Goal: Task Accomplishment & Management: Use online tool/utility

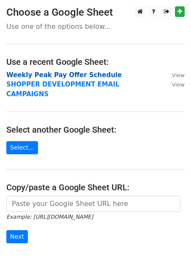
click at [48, 76] on strong "Weekly Peak Pay Offer Schedule" at bounding box center [64, 75] width 116 height 8
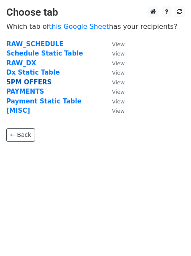
click at [28, 83] on strong "5PM OFFERS" at bounding box center [28, 82] width 45 height 8
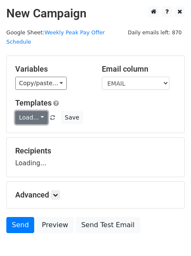
click at [27, 111] on link "Load..." at bounding box center [31, 117] width 33 height 13
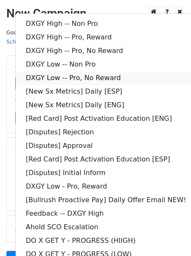
scroll to position [73, 0]
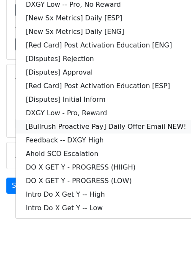
click at [47, 120] on link "[Bullrush Proactive Pay] Daily Offer Email NEW!" at bounding box center [106, 127] width 181 height 14
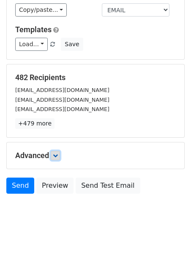
click at [58, 151] on link at bounding box center [55, 155] width 9 height 9
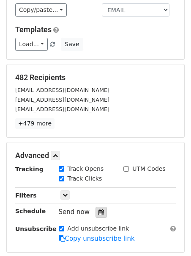
click at [92, 206] on div "Send now" at bounding box center [109, 211] width 100 height 11
click at [96, 207] on div at bounding box center [101, 212] width 11 height 11
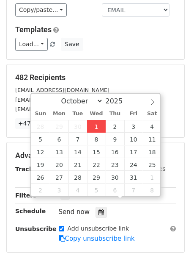
type input "2025-10-01 12:00"
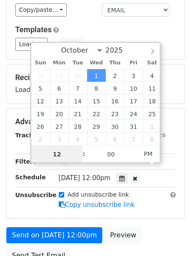
scroll to position [0, 0]
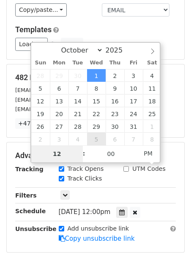
type input "2"
type input "2025-10-01 14:00"
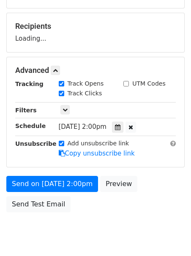
scroll to position [134, 0]
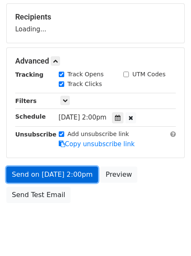
click at [31, 162] on form "Variables Copy/paste... {{STARTING_POINT_NAME}} {{STARTING_POINT_ID}} {{DAY_OF_…" at bounding box center [95, 65] width 179 height 286
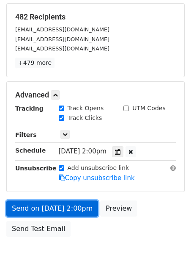
click at [12, 200] on link "Send on Oct 1 at 2:00pm" at bounding box center [52, 208] width 92 height 16
